Goal: Find specific page/section: Find specific page/section

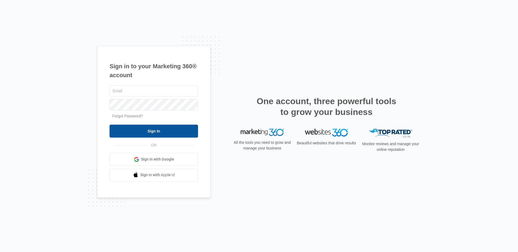
type input "[PERSON_NAME][EMAIL_ADDRESS][DOMAIN_NAME]"
click at [148, 132] on input "Sign In" at bounding box center [153, 131] width 88 height 13
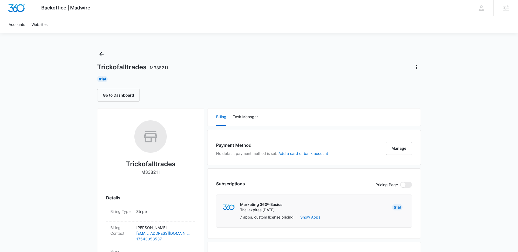
click at [97, 54] on button "Back" at bounding box center [101, 54] width 9 height 9
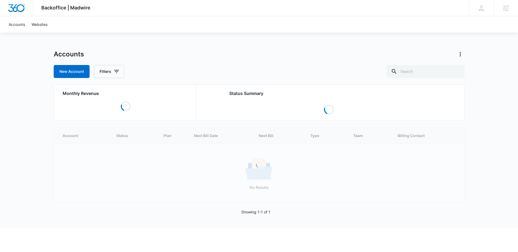
click at [107, 78] on div "Accounts New Account Filters Monthly Revenue Loading Status Summary Loading Loa…" at bounding box center [259, 139] width 411 height 178
click at [107, 69] on button "Filters" at bounding box center [109, 71] width 30 height 13
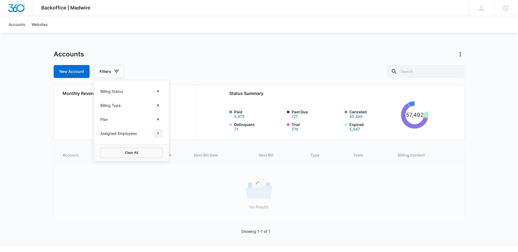
click at [158, 134] on icon "Show Assigned Employees filters" at bounding box center [158, 133] width 1 height 3
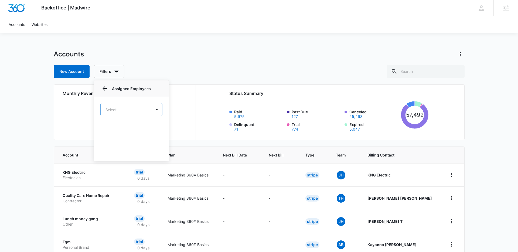
click at [130, 110] on body "Backoffice | Madwire Apps Settings IF [PERSON_NAME] [PERSON_NAME][EMAIL_ADDRESS…" at bounding box center [259, 212] width 518 height 425
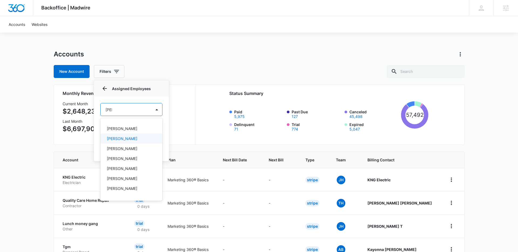
click at [202, 75] on div at bounding box center [259, 126] width 518 height 252
type input "[PERSON_NAME]"
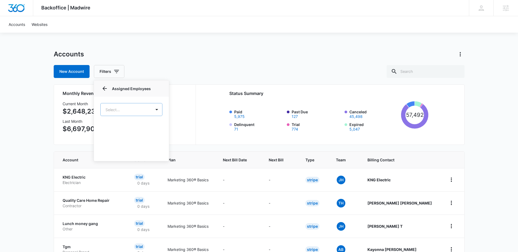
click at [135, 107] on body "Backoffice | Madwire Apps Settings IF [PERSON_NAME] [PERSON_NAME][EMAIL_ADDRESS…" at bounding box center [259, 215] width 518 height 430
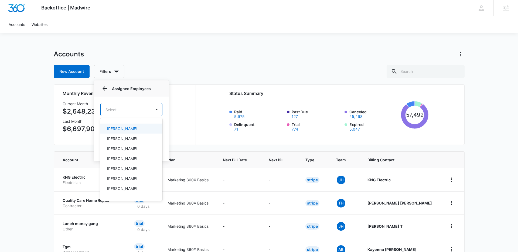
click at [102, 92] on div at bounding box center [259, 126] width 518 height 252
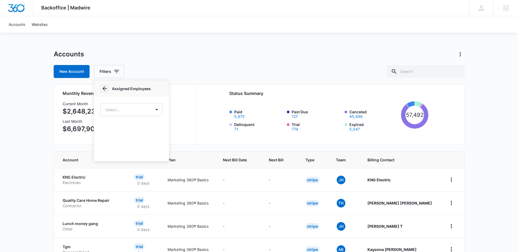
click at [105, 91] on icon "Back" at bounding box center [104, 88] width 6 height 6
click at [137, 134] on div "Assigned Employees" at bounding box center [131, 133] width 62 height 9
click at [172, 67] on div "New Account Filters" at bounding box center [259, 71] width 411 height 13
